Goal: Information Seeking & Learning: Learn about a topic

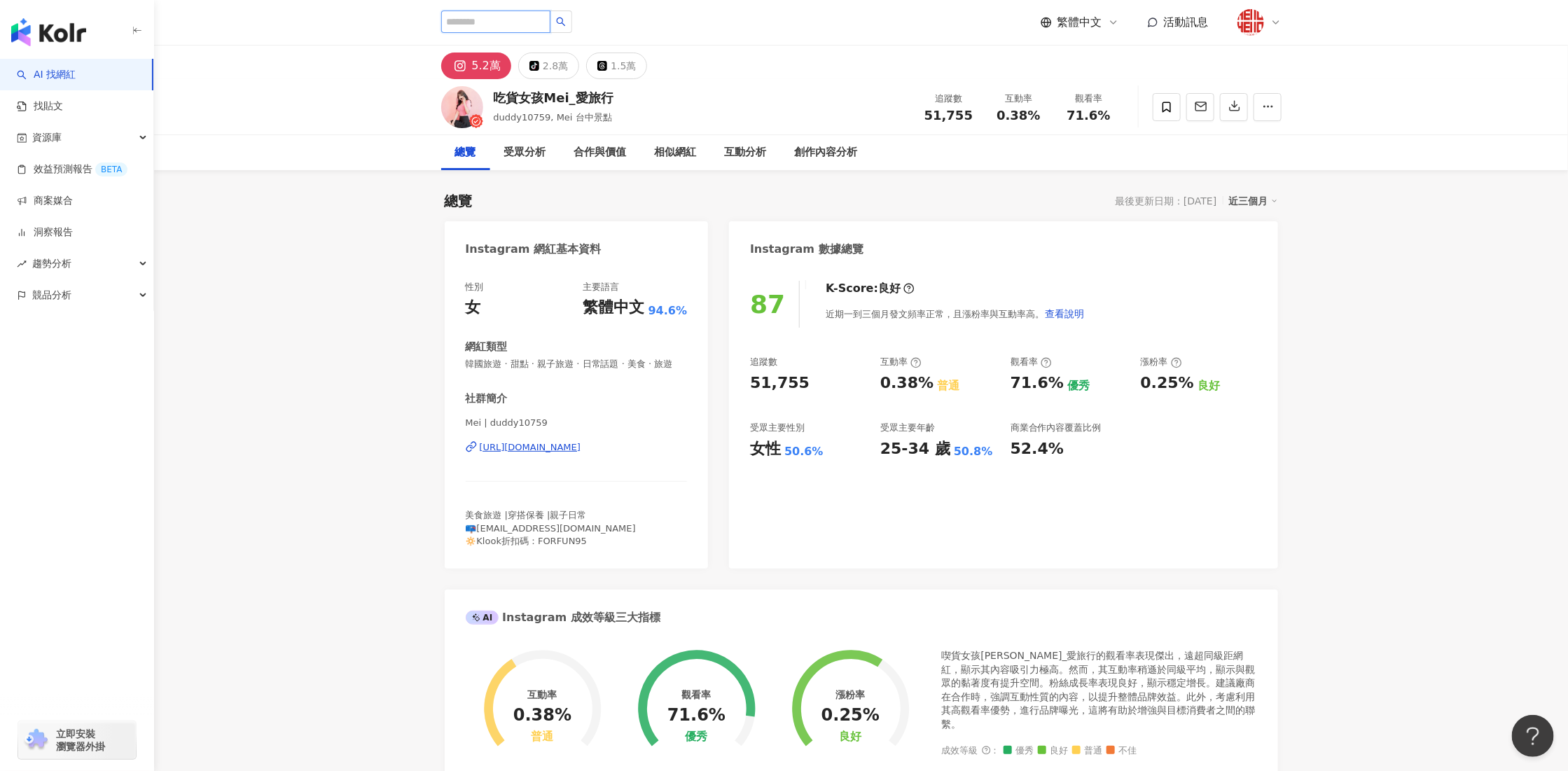
click at [508, 25] on input "search" at bounding box center [495, 22] width 109 height 23
paste input "**********"
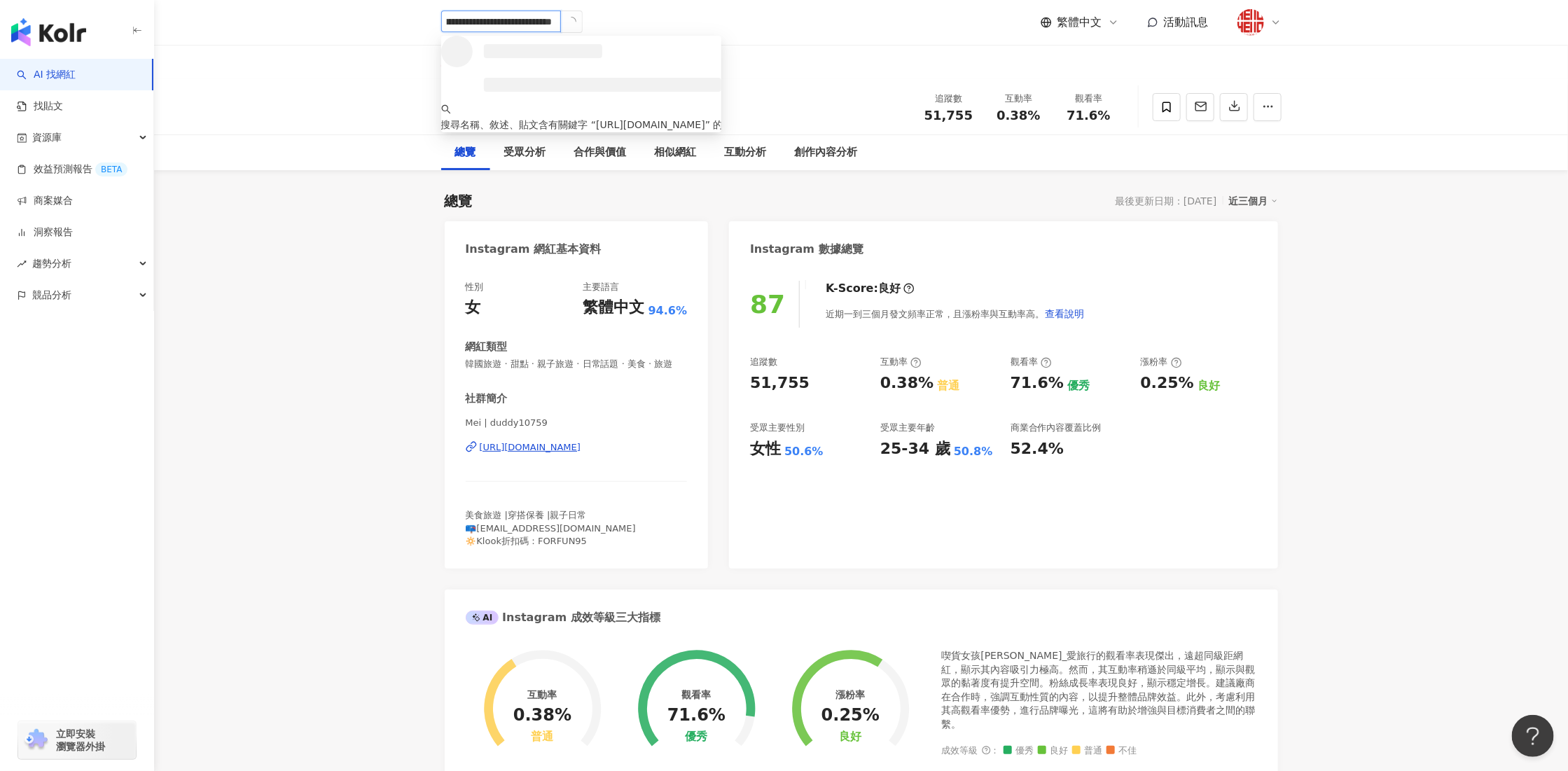
type input "**********"
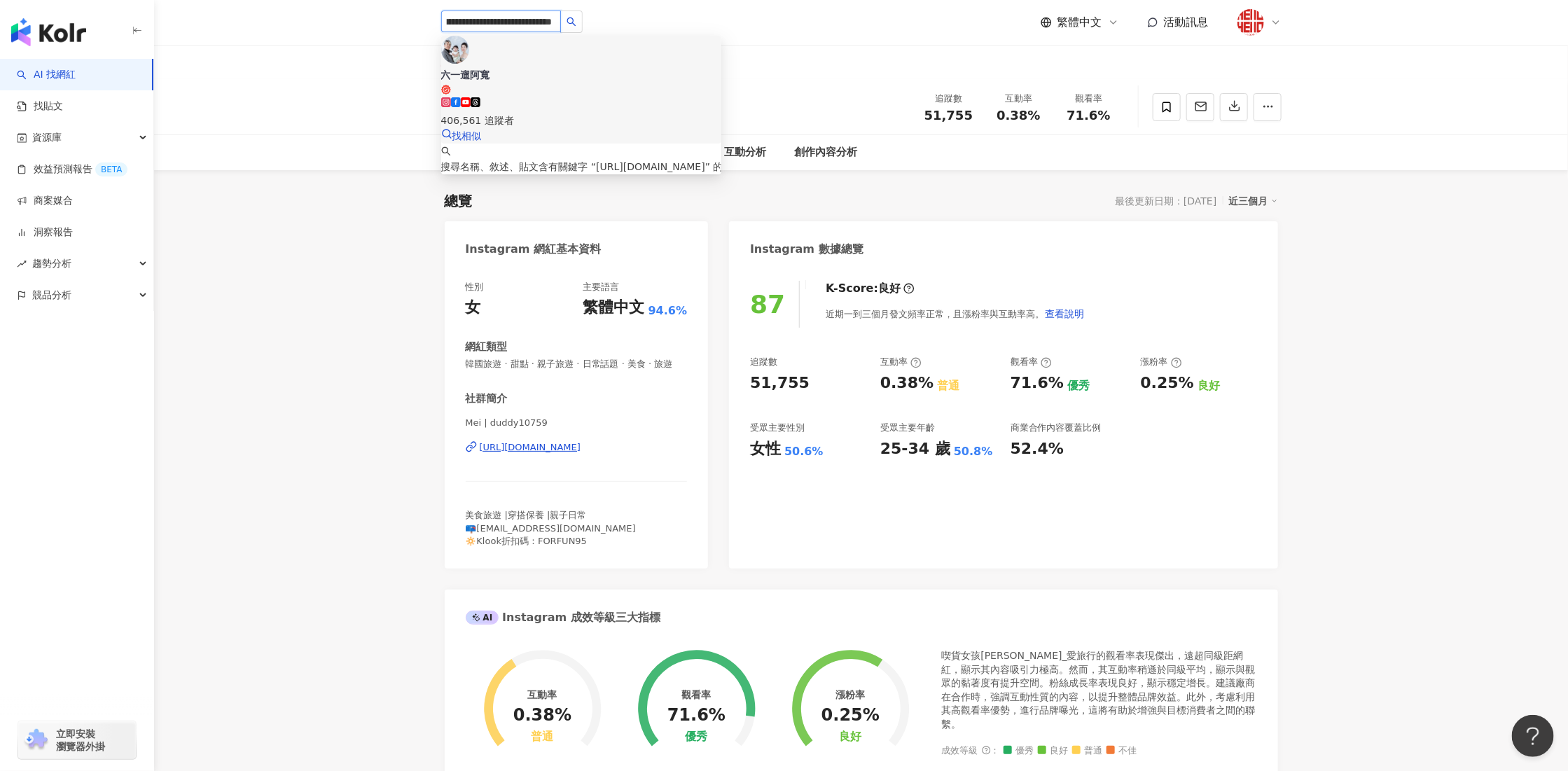
click at [524, 97] on div "406,561 追蹤者" at bounding box center [581, 112] width 280 height 30
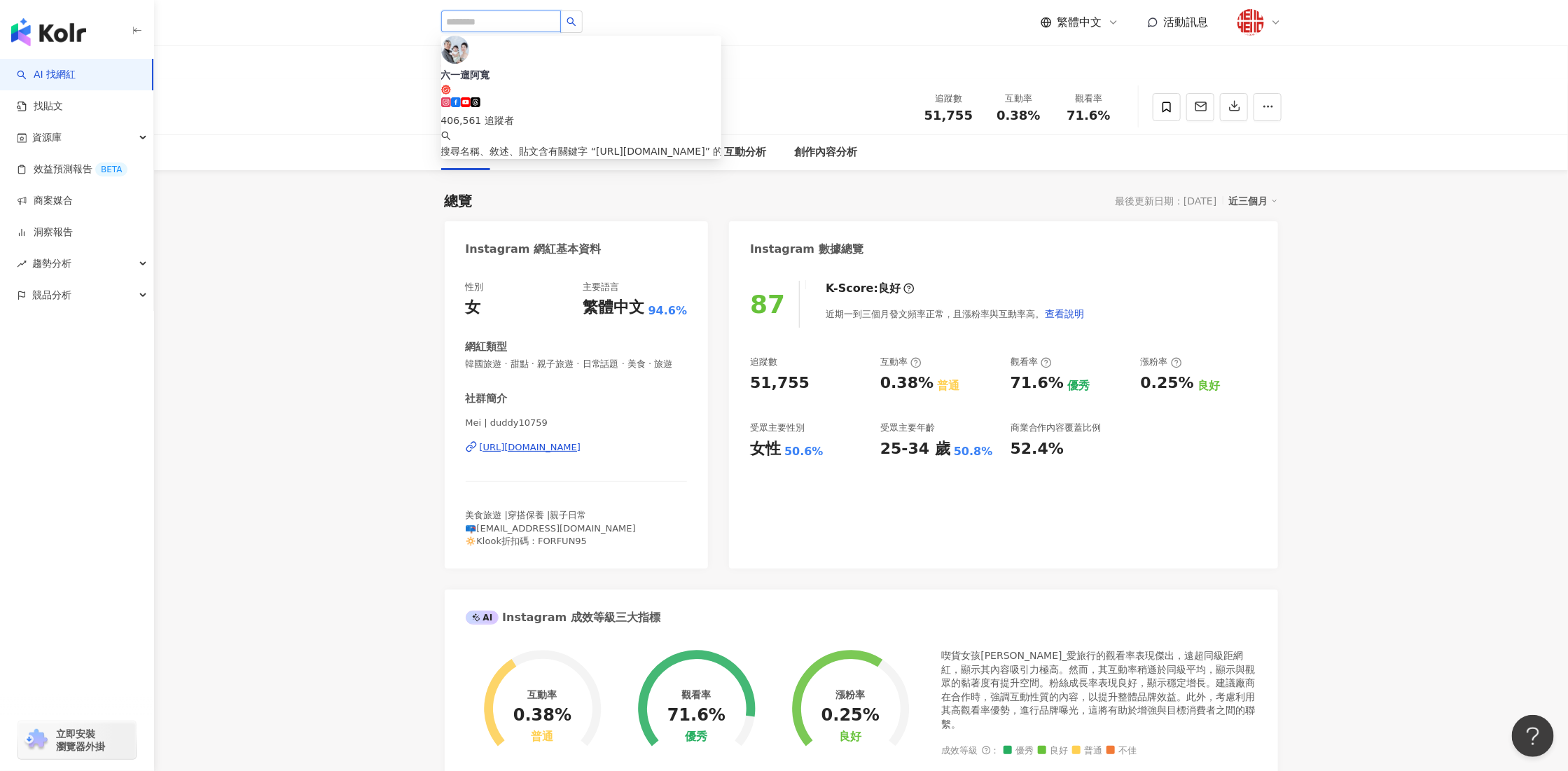
scroll to position [0, 0]
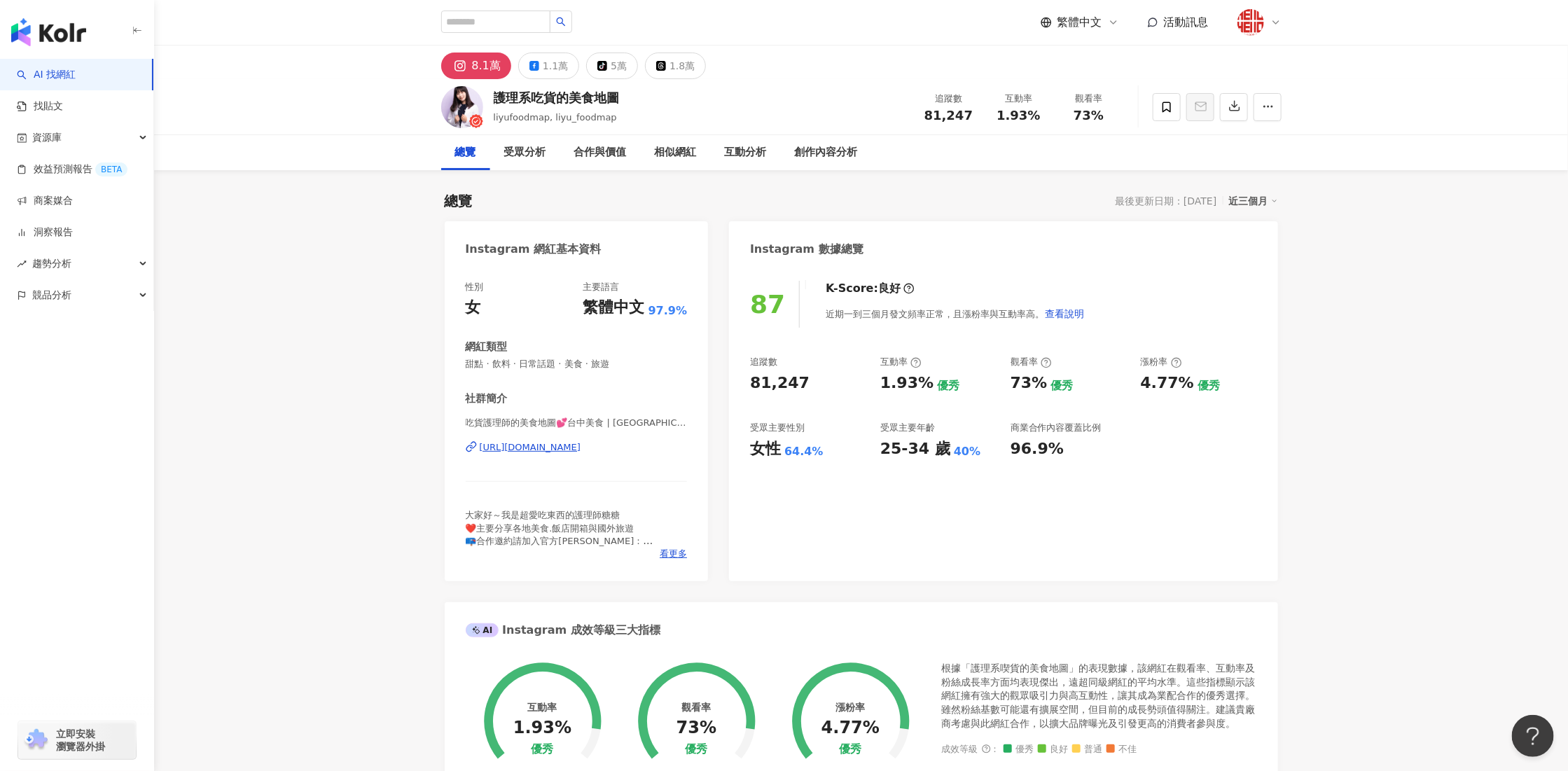
drag, startPoint x: 0, startPoint y: 0, endPoint x: 322, endPoint y: 65, distance: 328.5
click at [327, 91] on div "護理系吃貨的美食地圖 liyufoodmap, liyu_foodmap 追蹤數 81,247 互動率 1.93% 觀看率 73%" at bounding box center [861, 107] width 1414 height 56
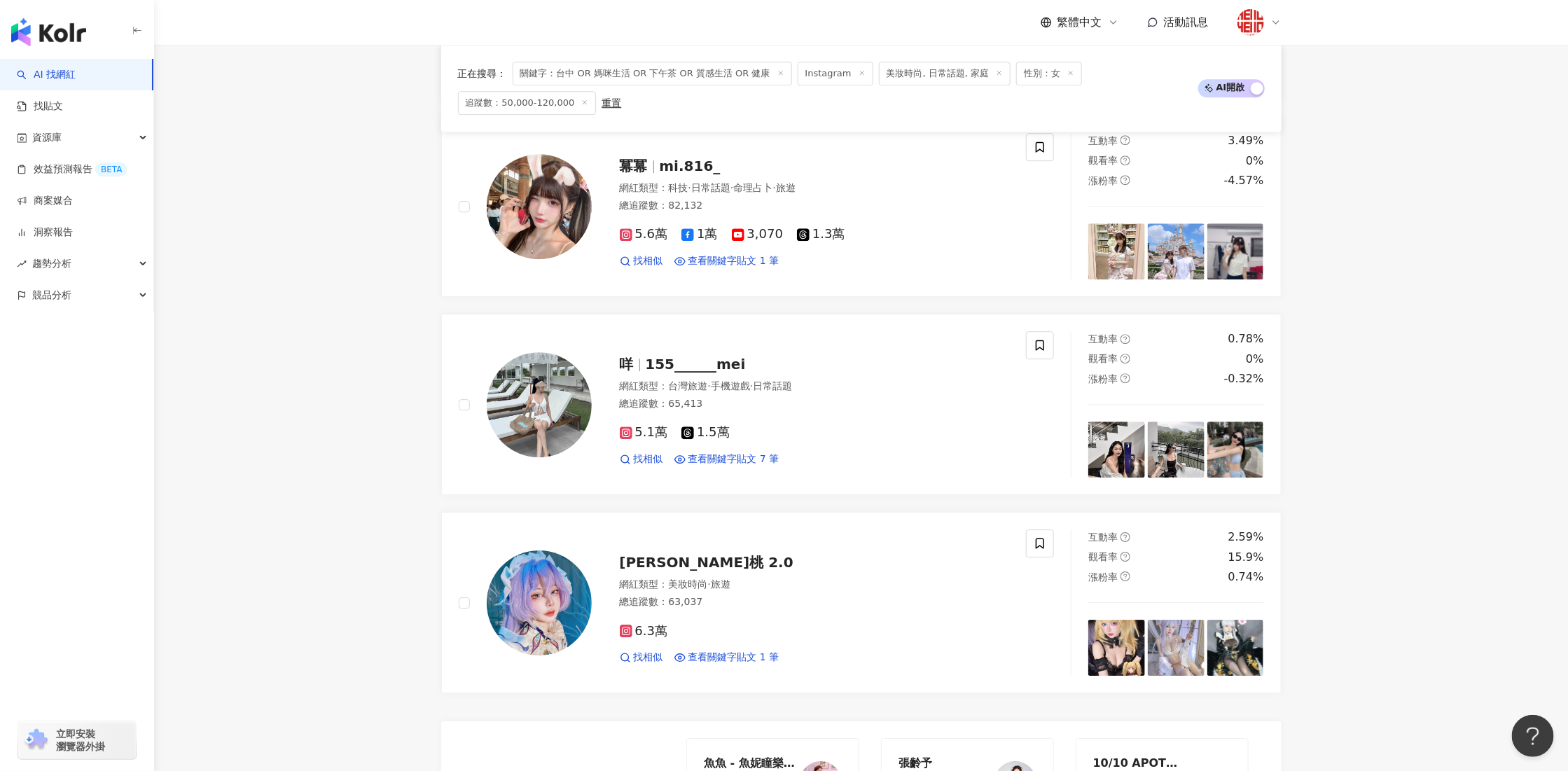
scroll to position [0, 301]
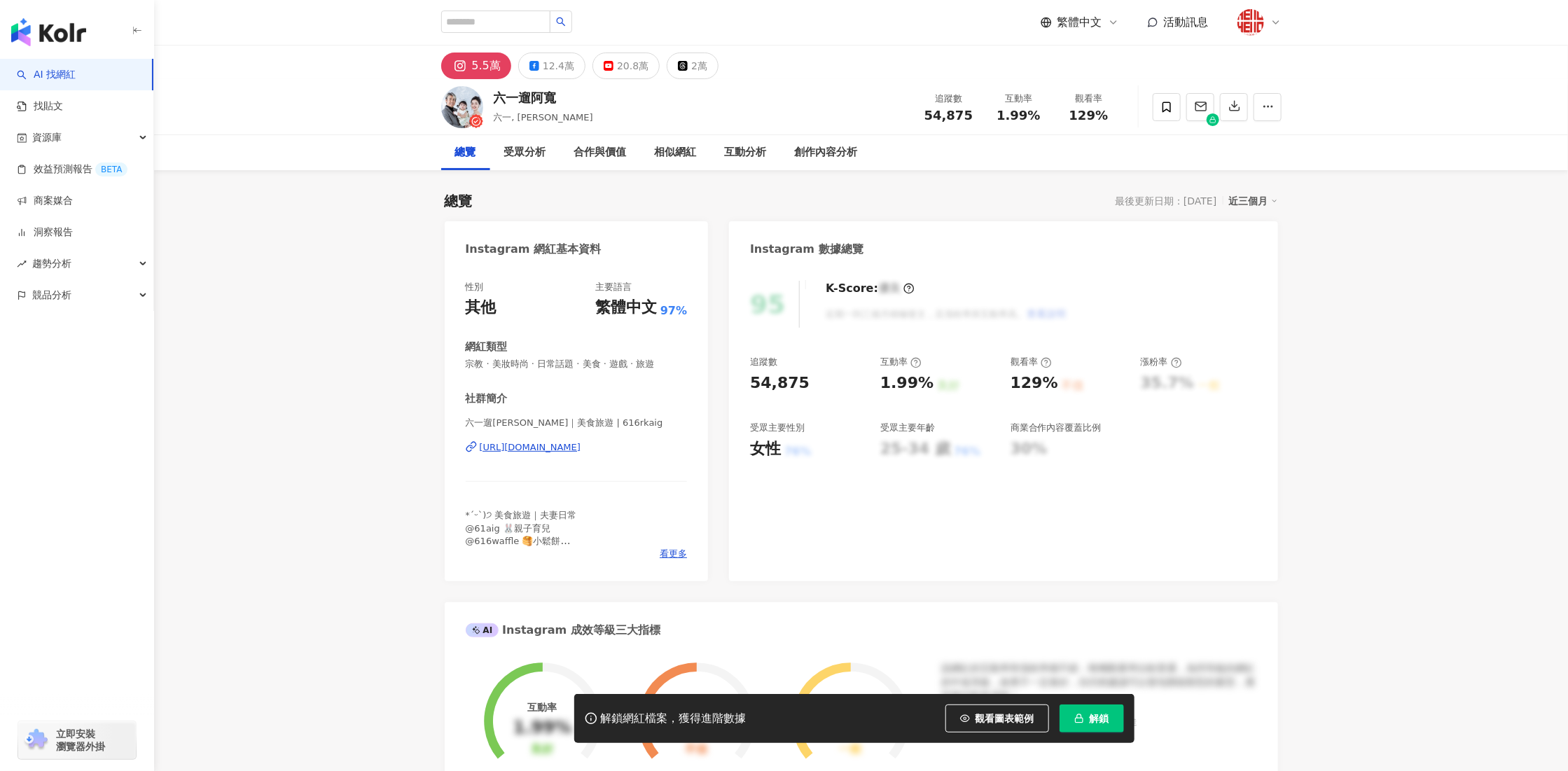
click at [1085, 721] on button "解鎖" at bounding box center [1092, 718] width 65 height 28
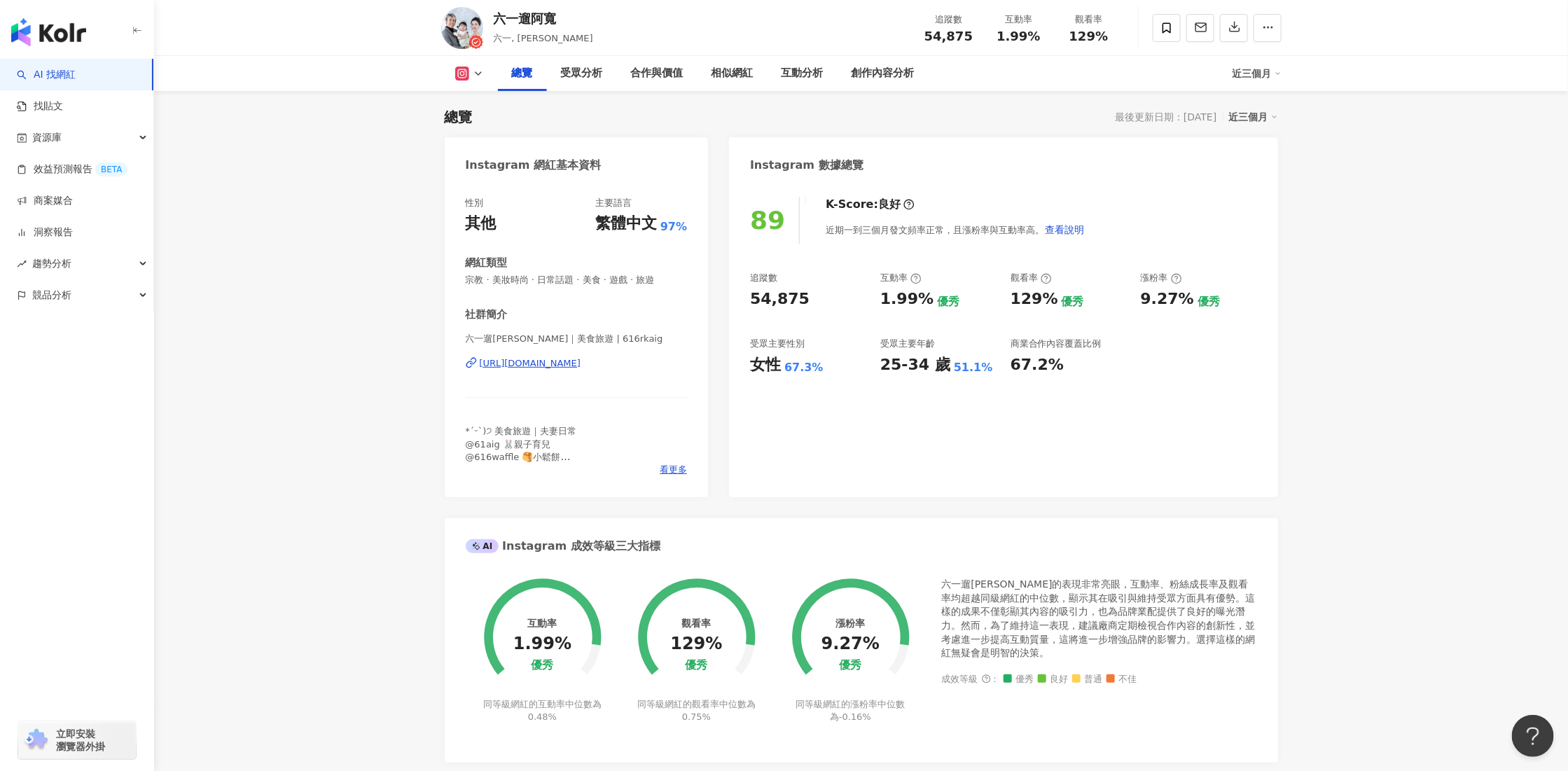
scroll to position [84, 0]
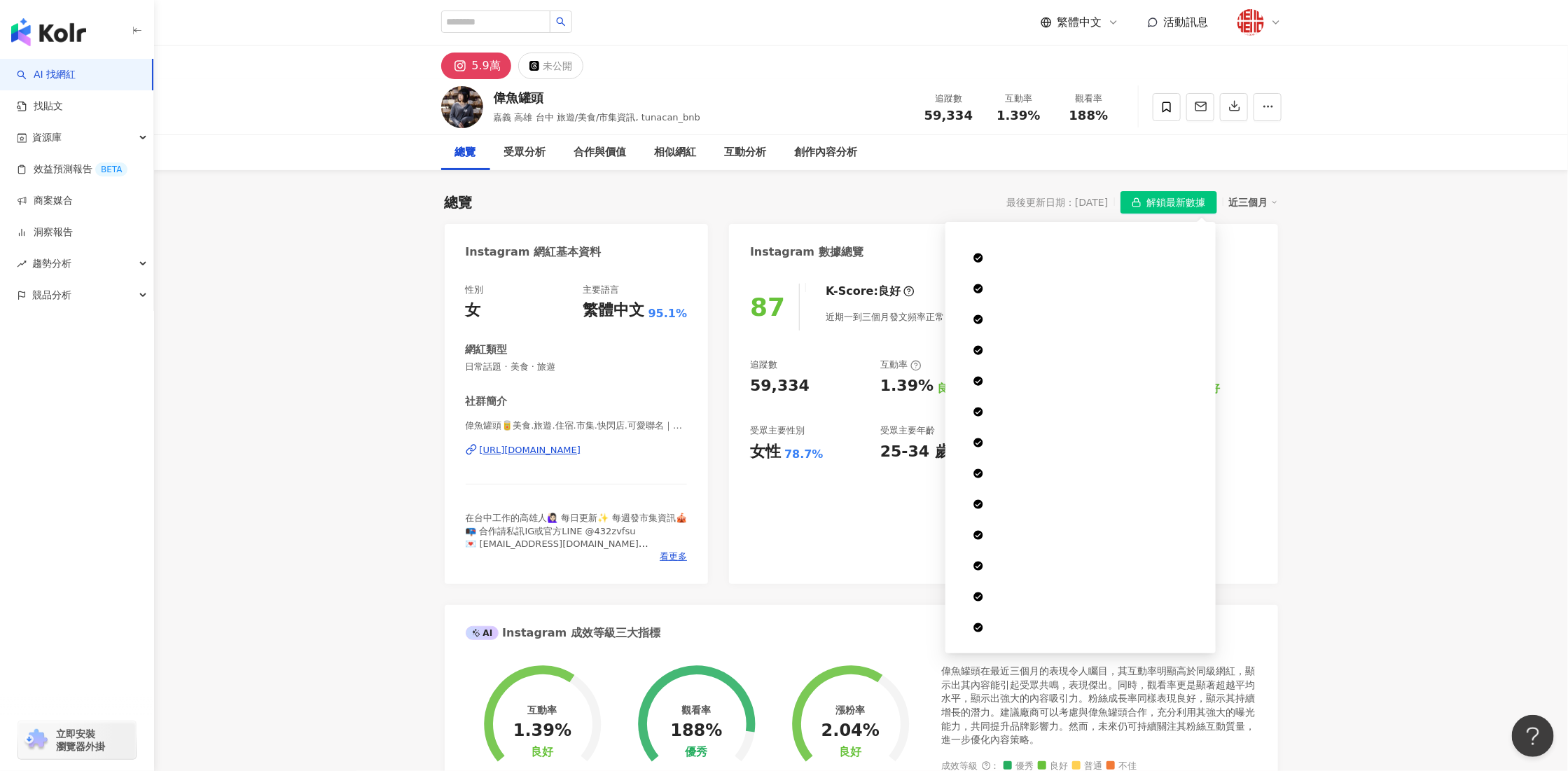
click at [1199, 200] on span "解鎖最新數據" at bounding box center [1177, 203] width 59 height 23
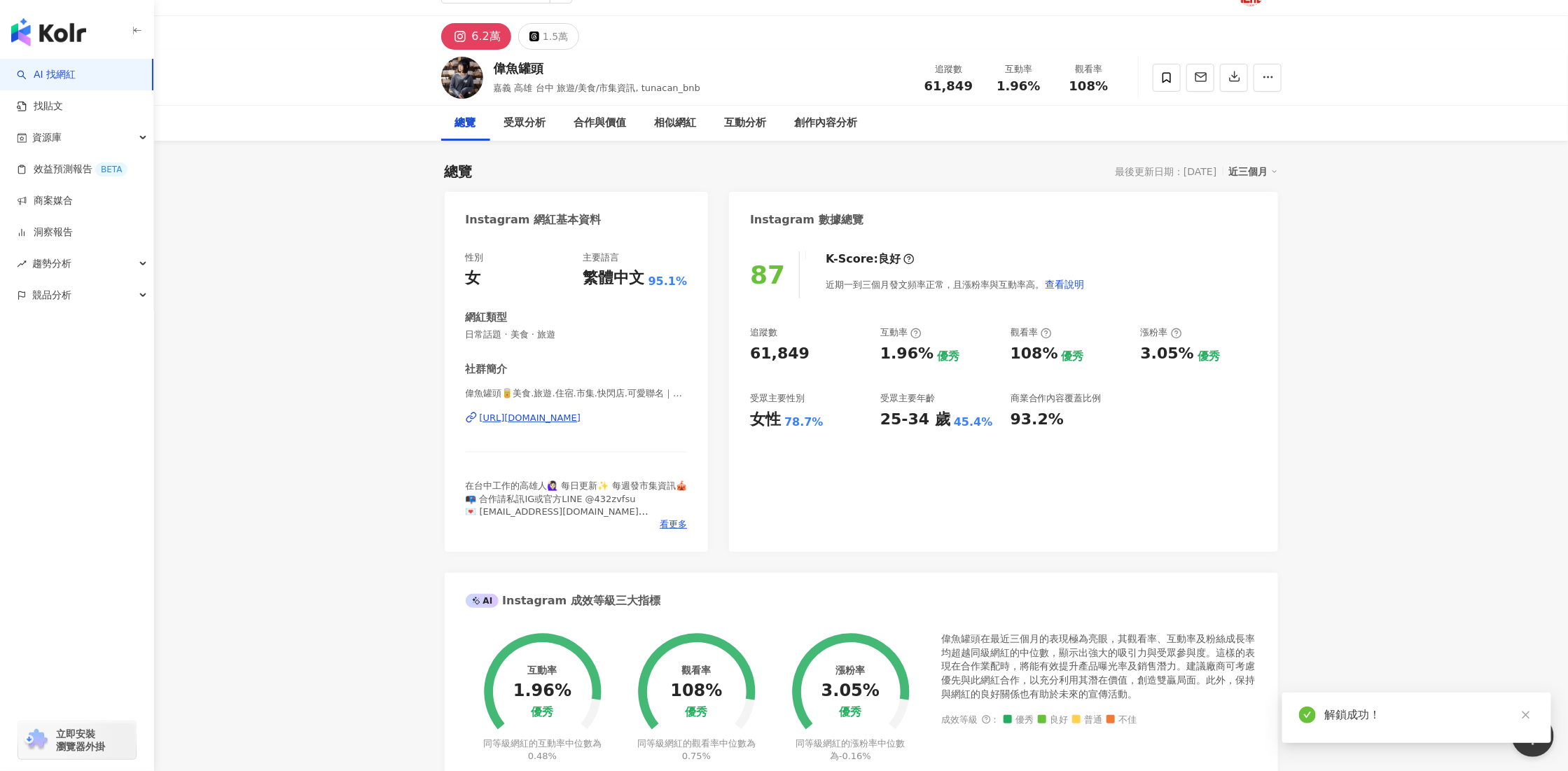
scroll to position [33, 0]
